Goal: Information Seeking & Learning: Learn about a topic

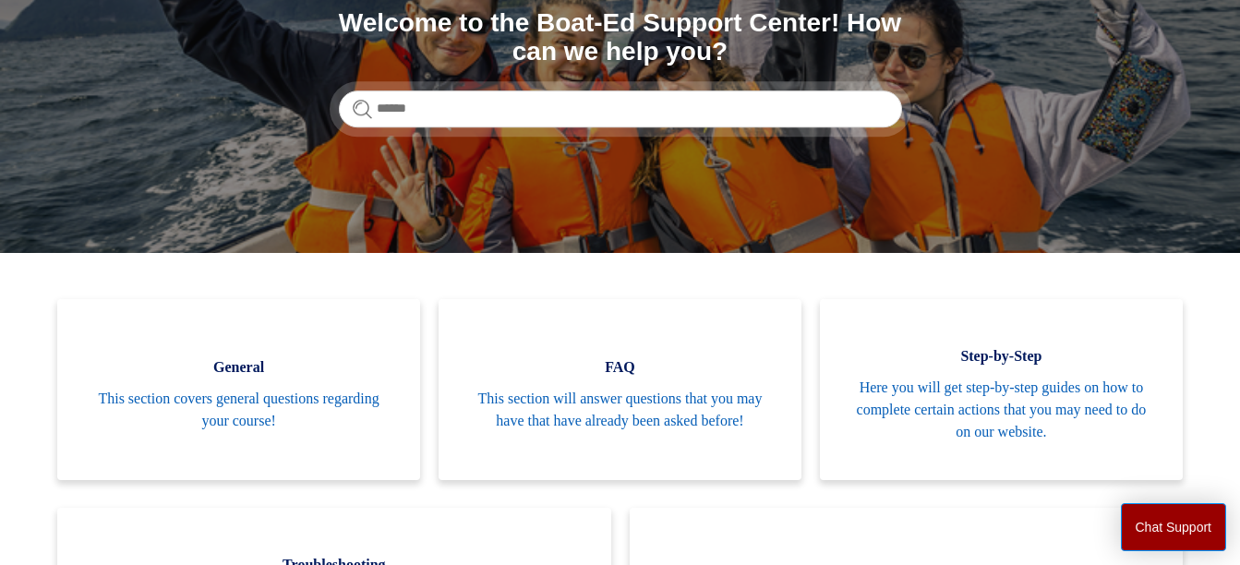
scroll to position [277, 0]
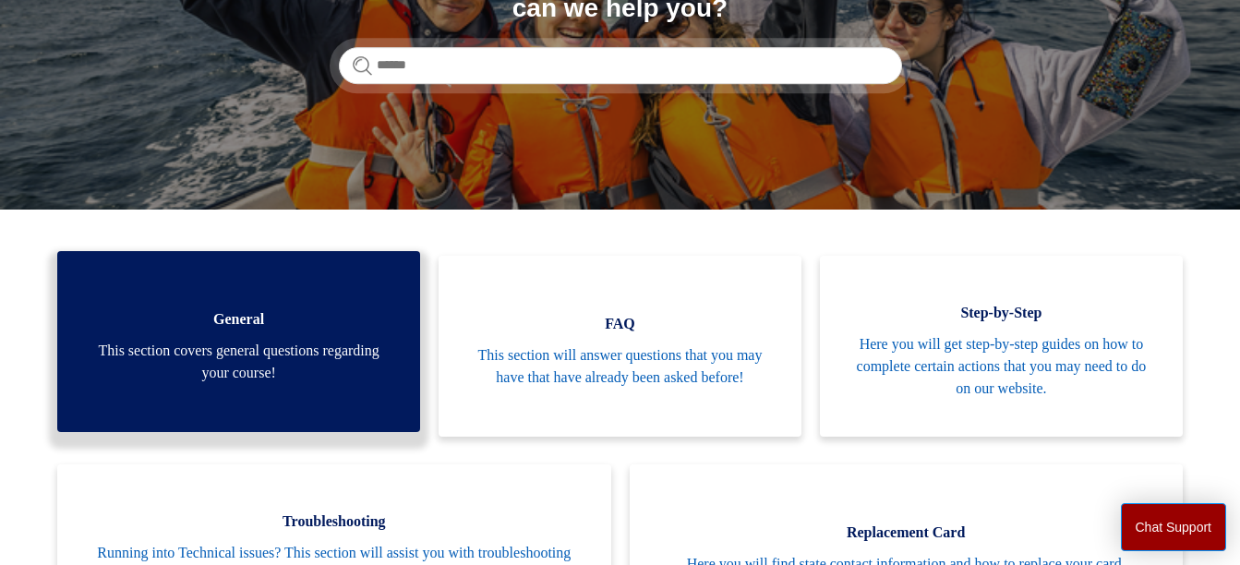
click at [232, 328] on span "General" at bounding box center [238, 319] width 307 height 22
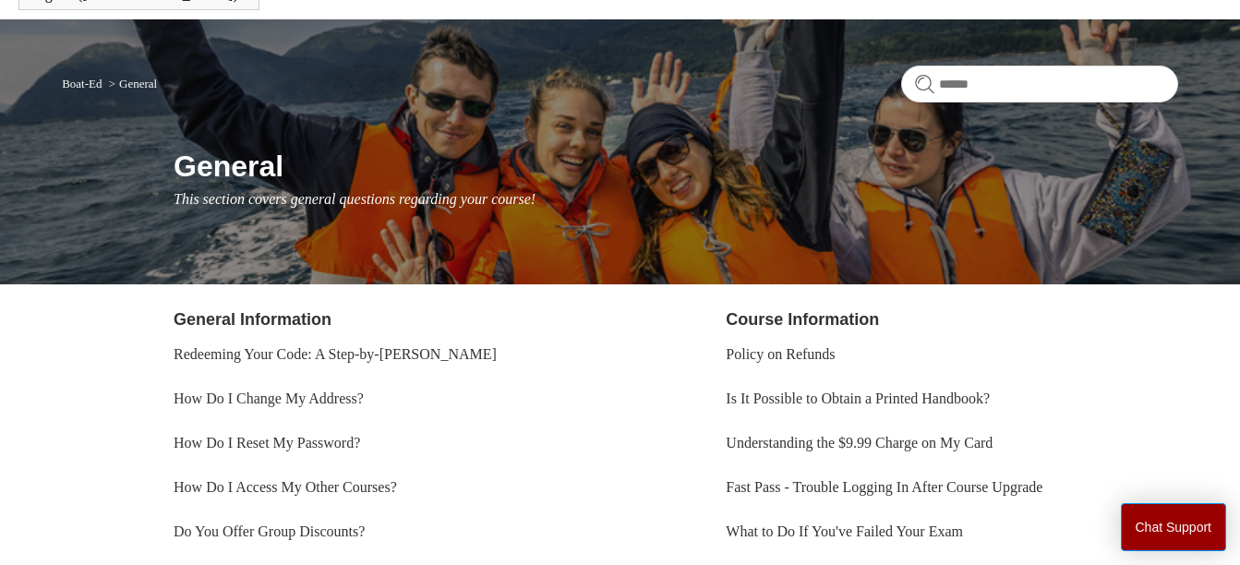
scroll to position [92, 0]
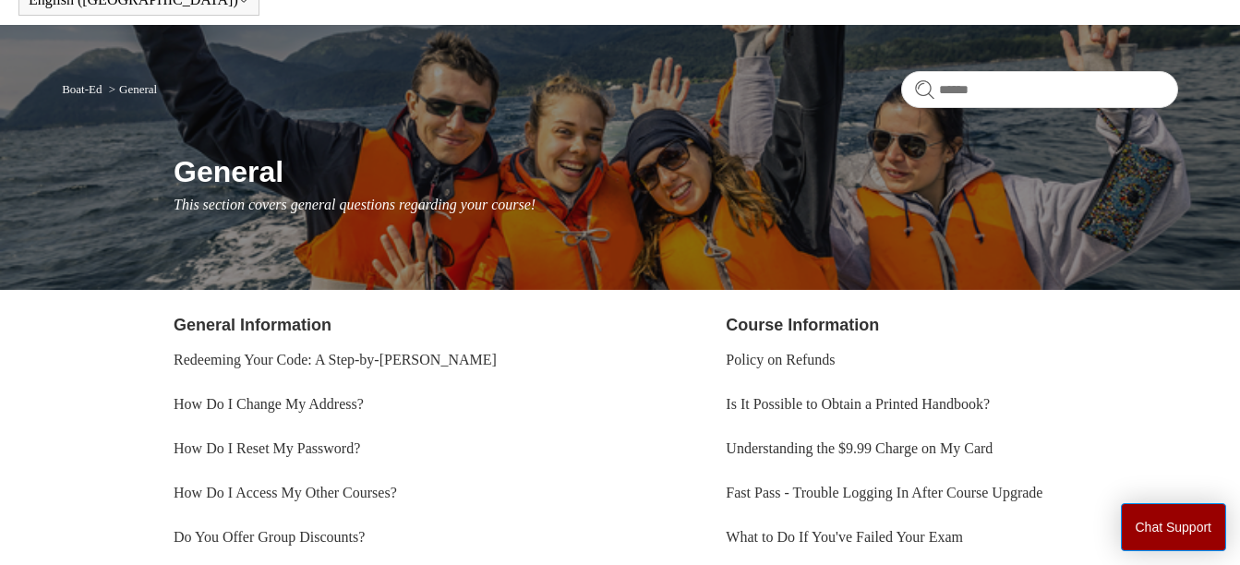
click at [225, 319] on link "General Information" at bounding box center [253, 325] width 158 height 18
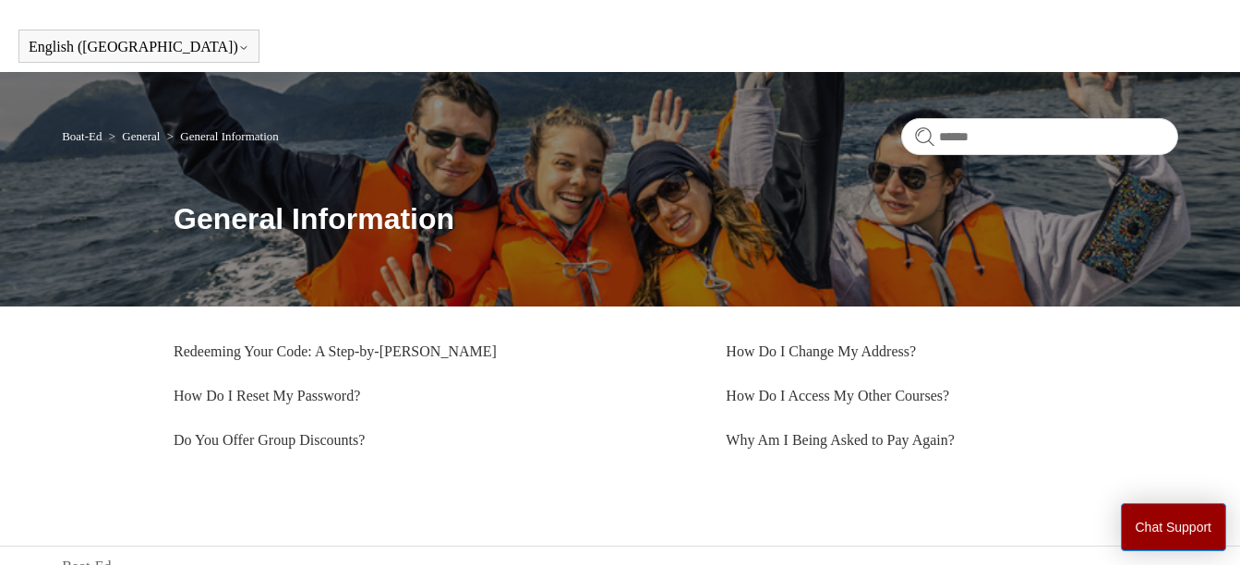
scroll to position [67, 0]
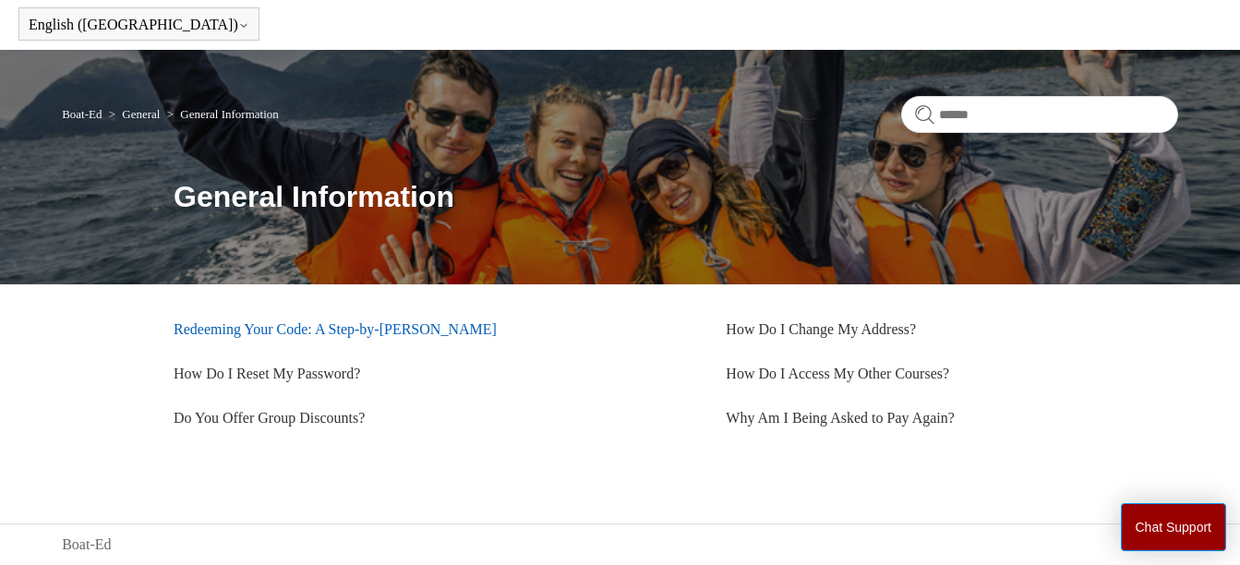
click at [337, 323] on link "Redeeming Your Code: A Step-by-[PERSON_NAME]" at bounding box center [335, 329] width 323 height 16
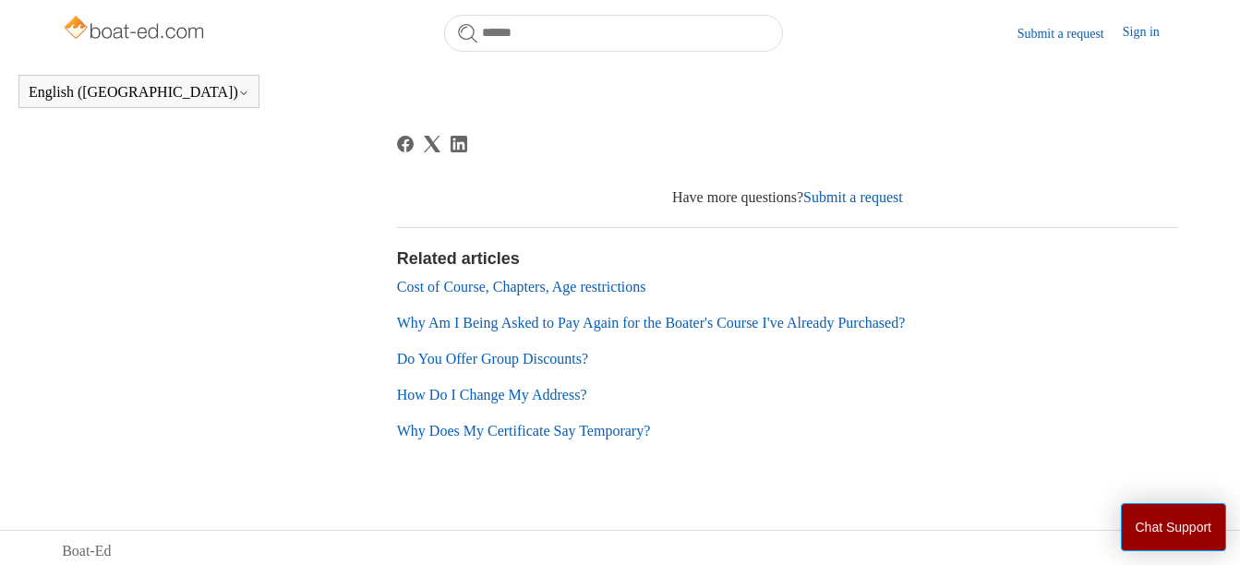
scroll to position [692, 0]
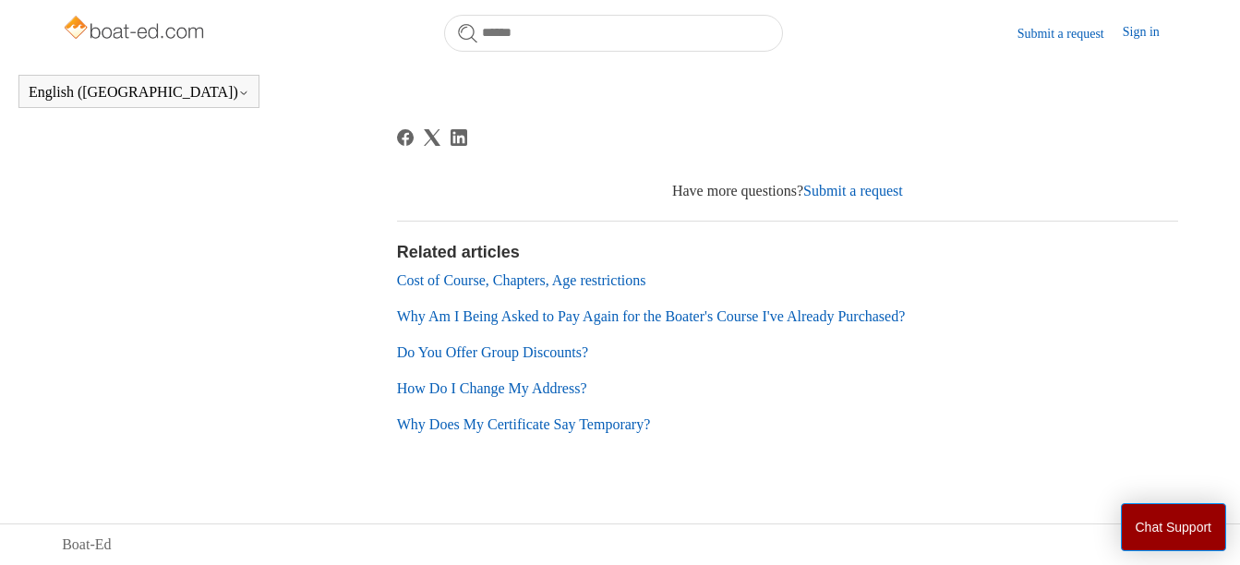
click at [497, 283] on link "Cost of Course, Chapters, Age restrictions" at bounding box center [521, 280] width 249 height 16
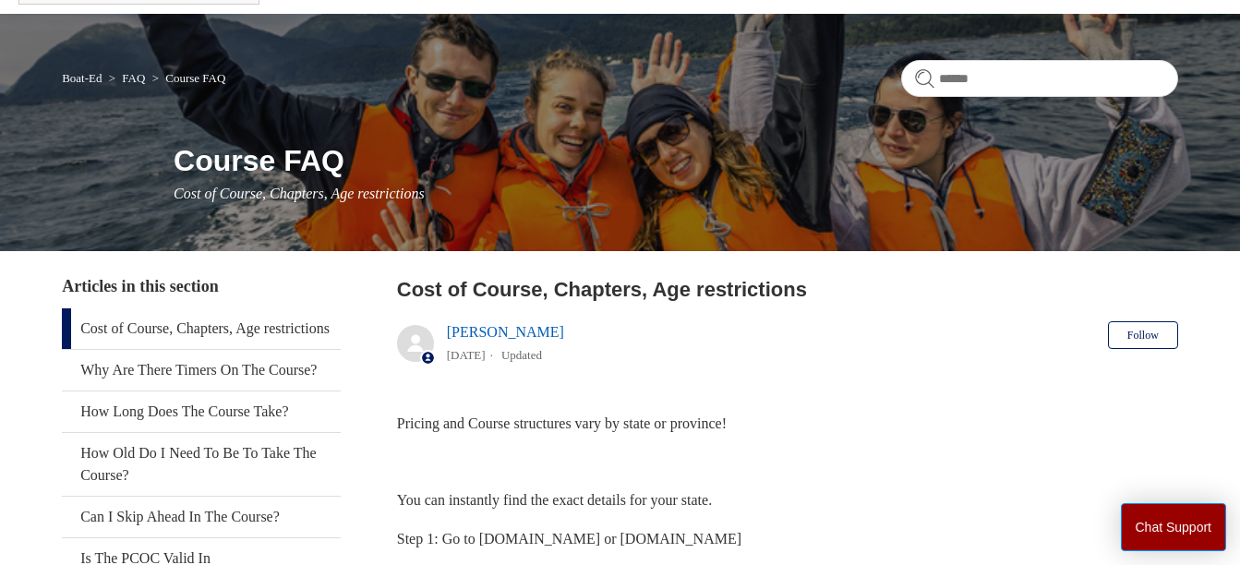
scroll to position [92, 0]
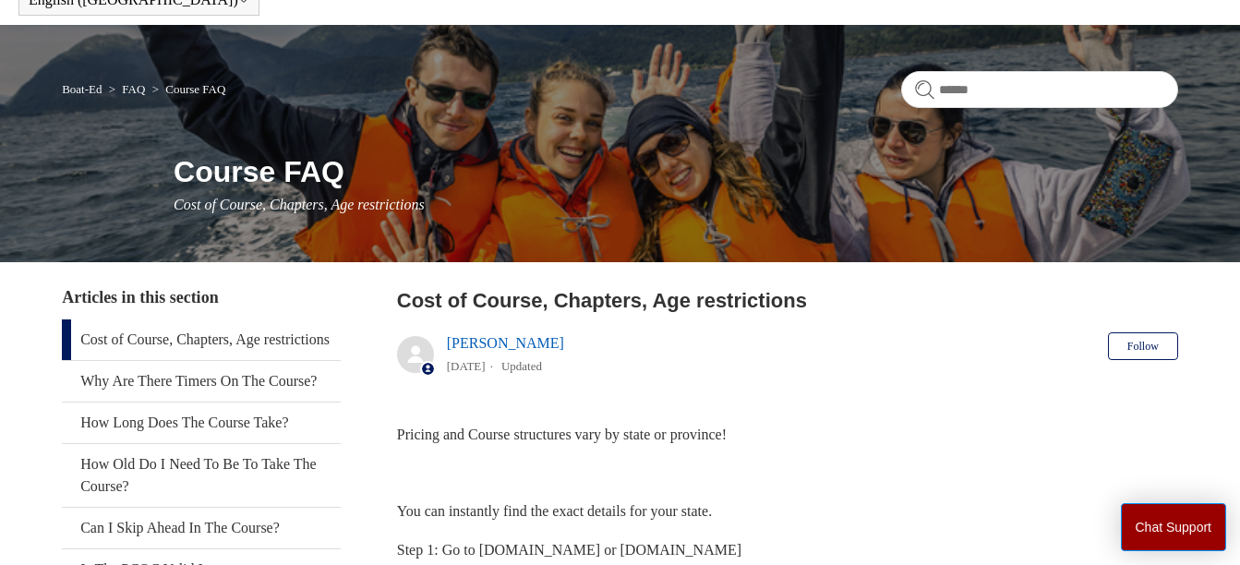
click at [159, 336] on link "Cost of Course, Chapters, Age restrictions" at bounding box center [201, 339] width 279 height 41
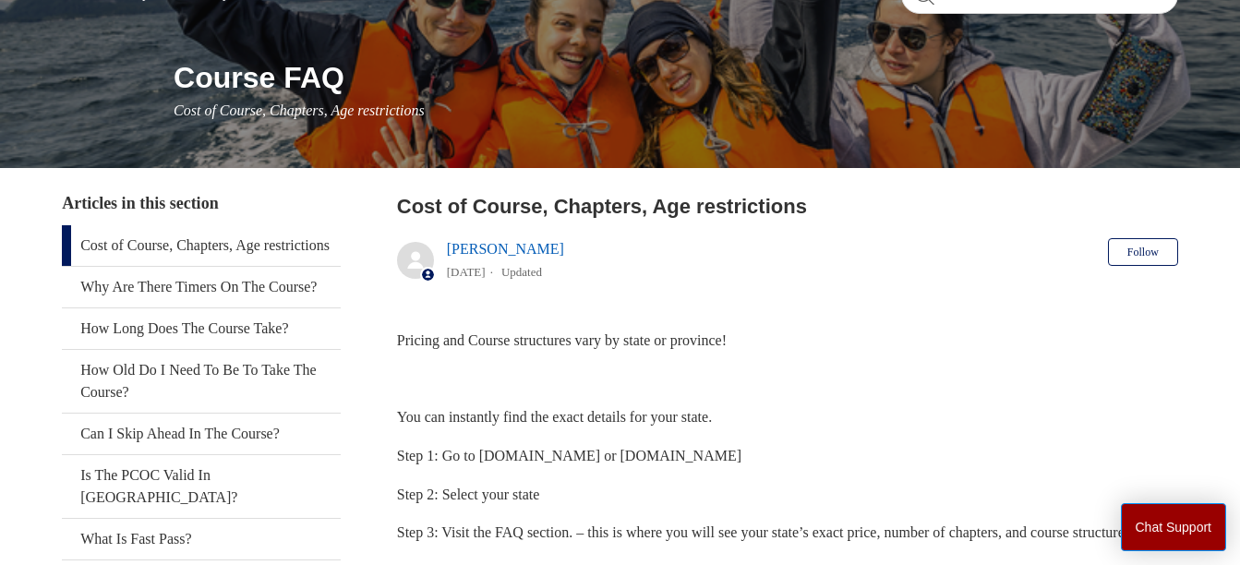
scroll to position [185, 0]
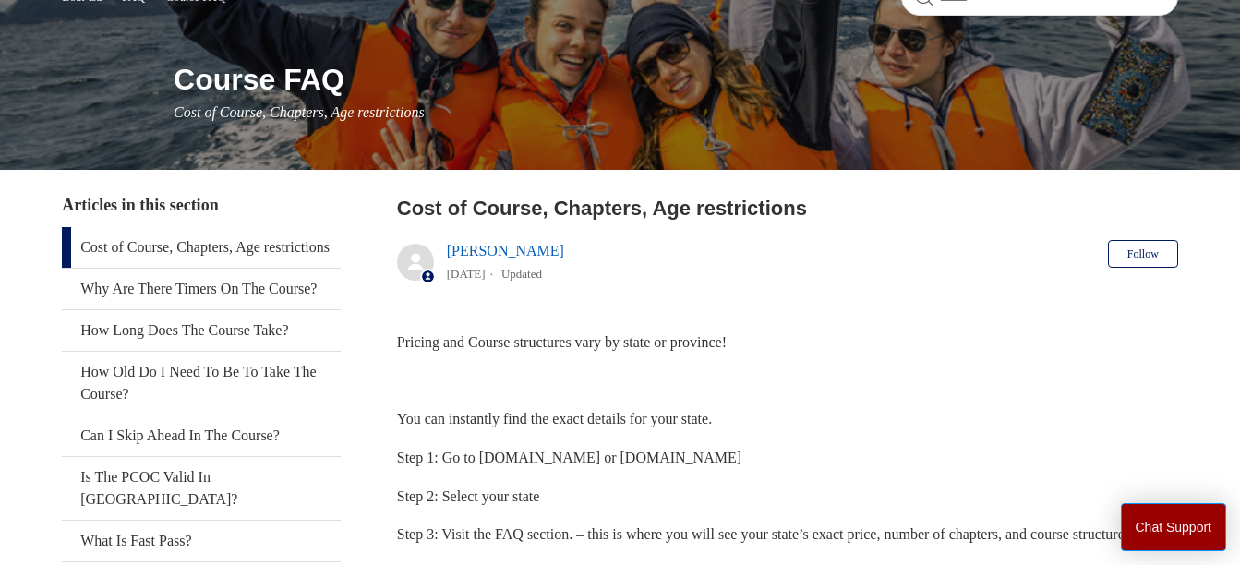
click at [144, 248] on link "Cost of Course, Chapters, Age restrictions" at bounding box center [201, 247] width 279 height 41
